Goal: Book appointment/travel/reservation

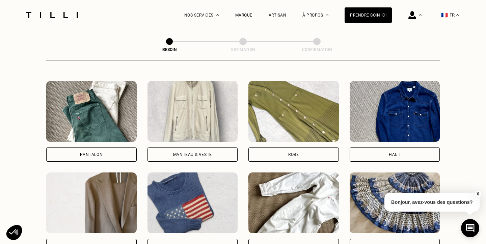
scroll to position [303, 0]
click at [85, 130] on img at bounding box center [91, 111] width 90 height 61
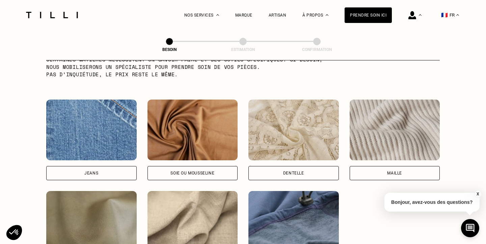
scroll to position [744, 0]
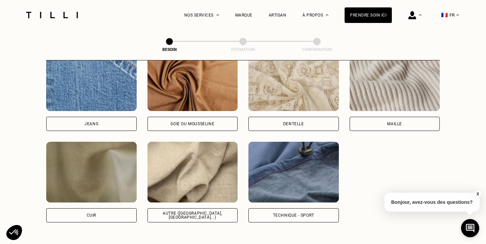
click at [184, 160] on img at bounding box center [192, 172] width 90 height 61
select select "FR"
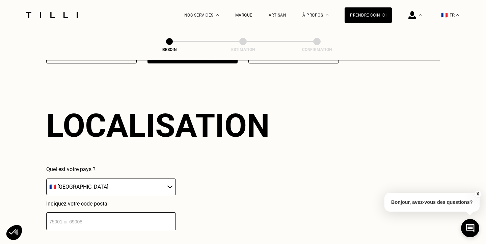
scroll to position [904, 0]
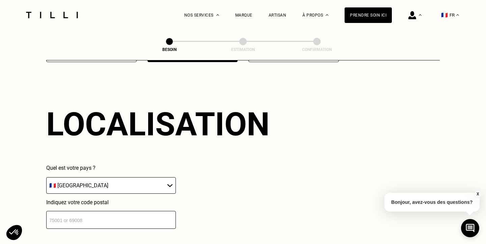
click at [139, 211] on input "number" at bounding box center [111, 220] width 130 height 18
type input "33800"
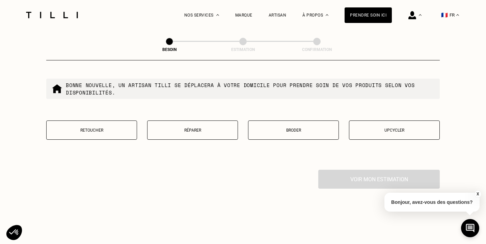
scroll to position [1156, 0]
click at [102, 121] on button "Retoucher" at bounding box center [91, 130] width 91 height 19
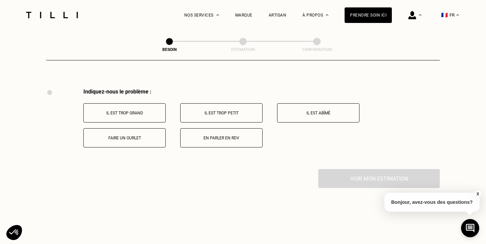
scroll to position [1245, 0]
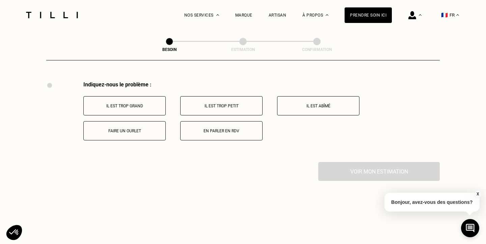
click at [121, 128] on p "Faire un ourlet" at bounding box center [124, 130] width 75 height 5
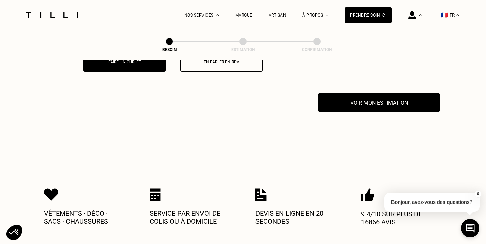
scroll to position [1325, 0]
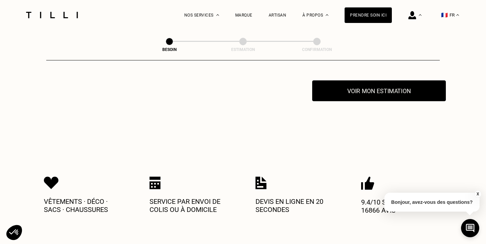
click at [365, 88] on button "Voir mon estimation" at bounding box center [379, 90] width 134 height 21
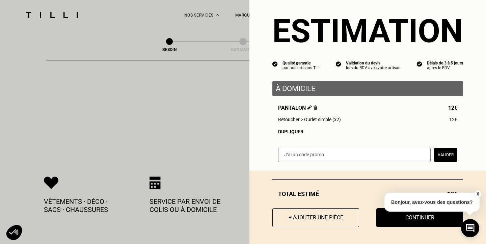
scroll to position [9, 0]
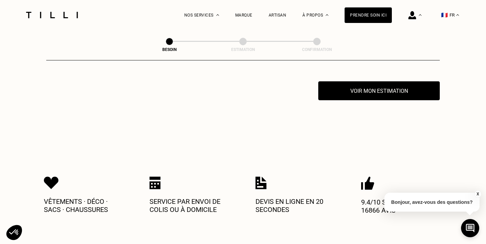
click at [477, 193] on button "X" at bounding box center [477, 193] width 7 height 7
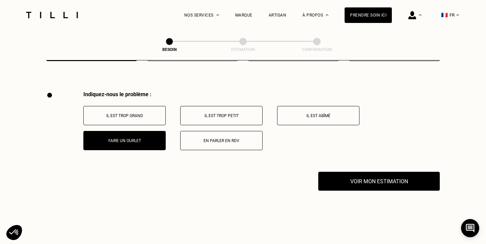
scroll to position [1235, 0]
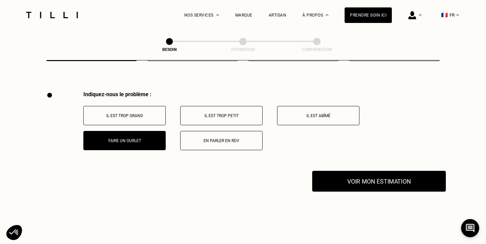
click at [387, 174] on button "Voir mon estimation" at bounding box center [379, 181] width 134 height 21
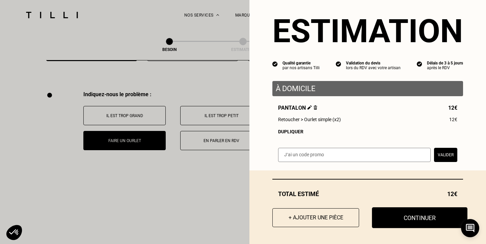
scroll to position [9, 0]
click at [415, 225] on button "Continuer" at bounding box center [419, 217] width 95 height 21
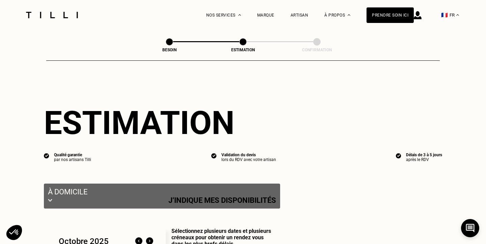
select select "FR"
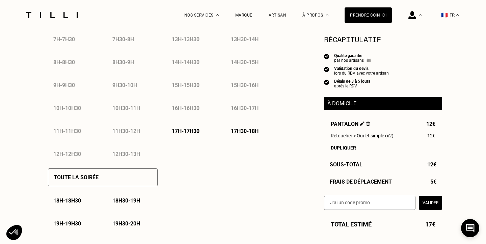
scroll to position [360, 0]
